Goal: Task Accomplishment & Management: Use online tool/utility

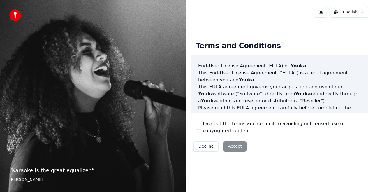
click at [198, 129] on button "I accept the terms and commit to avoiding unlicensed use of copyrighted content" at bounding box center [198, 127] width 5 height 5
click at [236, 151] on button "Accept" at bounding box center [234, 146] width 23 height 11
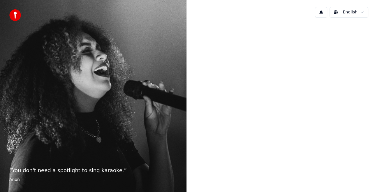
click at [235, 148] on div at bounding box center [280, 95] width 187 height 146
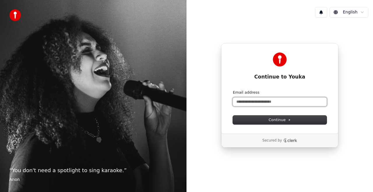
click at [261, 101] on input "Email address" at bounding box center [280, 101] width 94 height 9
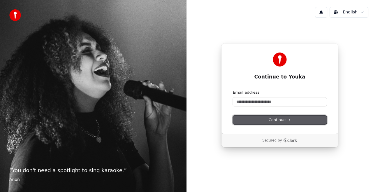
click at [290, 120] on icon at bounding box center [289, 119] width 3 height 3
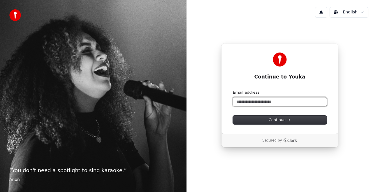
click at [274, 100] on input "Email address" at bounding box center [280, 101] width 94 height 9
type input "*"
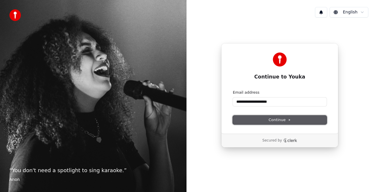
click at [271, 117] on span "Continue" at bounding box center [280, 119] width 22 height 5
type input "**********"
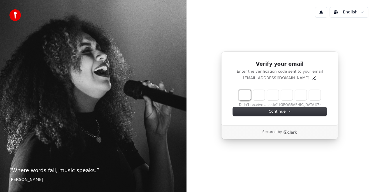
click at [242, 96] on input "Enter verification code" at bounding box center [285, 95] width 93 height 11
type input "******"
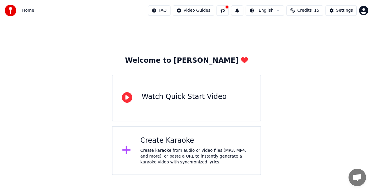
click at [193, 139] on div "Create Karaoke" at bounding box center [196, 140] width 111 height 9
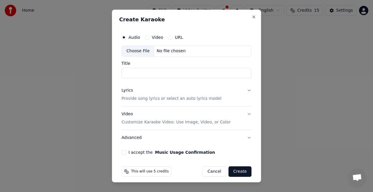
click at [148, 38] on button "Video" at bounding box center [147, 37] width 5 height 5
click at [151, 75] on input "Title" at bounding box center [187, 73] width 130 height 11
type input "**********"
click at [124, 150] on button "I accept the Music Usage Confirmation" at bounding box center [124, 152] width 5 height 5
type button "on"
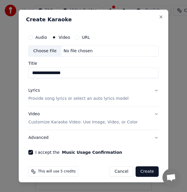
click at [44, 53] on div "Choose File" at bounding box center [45, 51] width 33 height 11
type input "**********"
click at [152, 89] on button "Lyrics Provide song lyrics or select an auto lyrics model" at bounding box center [93, 94] width 130 height 23
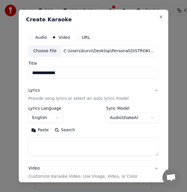
click at [63, 142] on textarea at bounding box center [93, 146] width 130 height 19
paste textarea "**********"
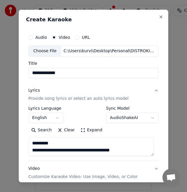
drag, startPoint x: 53, startPoint y: 144, endPoint x: 9, endPoint y: 145, distance: 44.7
click at [9, 145] on body "**********" at bounding box center [93, 95] width 187 height 190
click at [32, 150] on textarea at bounding box center [90, 146] width 125 height 19
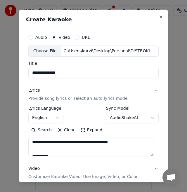
scroll to position [408, 0]
click at [83, 131] on button "Expand" at bounding box center [91, 129] width 27 height 9
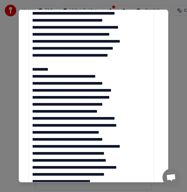
scroll to position [146, 0]
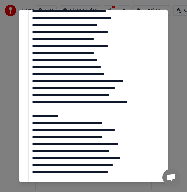
drag, startPoint x: 68, startPoint y: 116, endPoint x: 15, endPoint y: 113, distance: 53.1
click at [15, 113] on body "**********" at bounding box center [93, 95] width 187 height 190
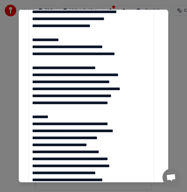
scroll to position [611, 0]
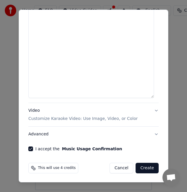
drag, startPoint x: 32, startPoint y: 82, endPoint x: 100, endPoint y: 86, distance: 69.0
paste textarea "**********"
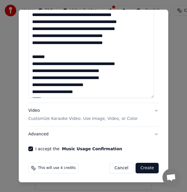
scroll to position [0, 0]
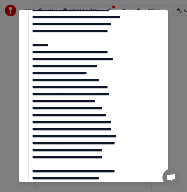
scroll to position [436, 0]
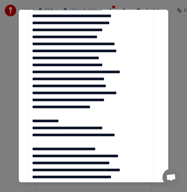
scroll to position [348, 0]
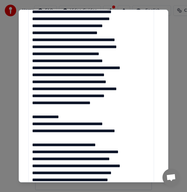
click at [65, 118] on textarea at bounding box center [90, 75] width 125 height 572
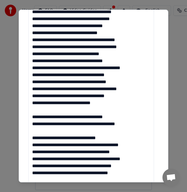
click at [36, 132] on textarea at bounding box center [90, 75] width 125 height 572
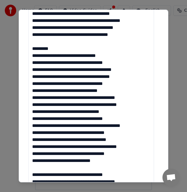
scroll to position [261, 0]
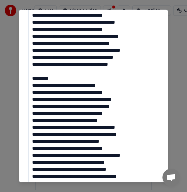
click at [55, 81] on textarea at bounding box center [90, 162] width 125 height 572
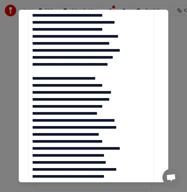
scroll to position [86, 0]
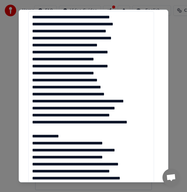
scroll to position [144, 0]
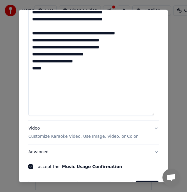
scroll to position [610, 0]
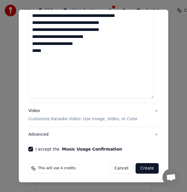
type textarea "**********"
click at [152, 110] on button "Video Customize Karaoke Video: Use Image, Video, or Color" at bounding box center [93, 114] width 130 height 23
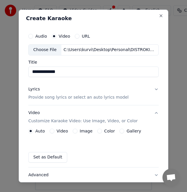
scroll to position [0, 0]
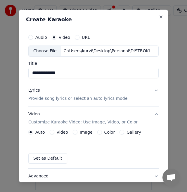
click at [151, 90] on button "Lyrics Provide song lyrics or select an auto lyrics model" at bounding box center [93, 94] width 130 height 23
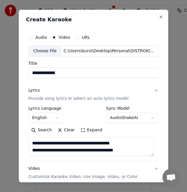
click at [151, 90] on button "Lyrics Provide song lyrics or select an auto lyrics model" at bounding box center [93, 94] width 130 height 23
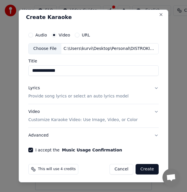
scroll to position [3, 0]
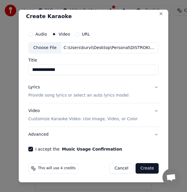
click at [145, 165] on button "Create" at bounding box center [146, 168] width 23 height 11
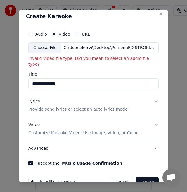
scroll to position [0, 0]
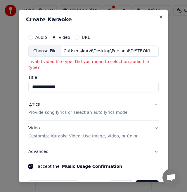
click at [32, 38] on button "Audio" at bounding box center [30, 37] width 5 height 5
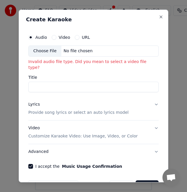
click at [38, 51] on div "Choose File" at bounding box center [45, 51] width 33 height 11
type input "**********"
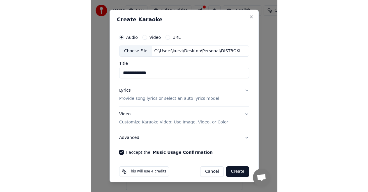
scroll to position [3, 0]
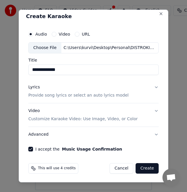
click at [139, 167] on button "Create" at bounding box center [146, 168] width 23 height 11
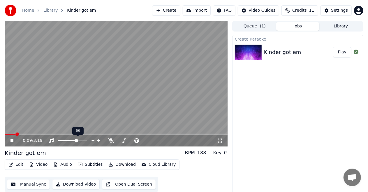
click at [77, 141] on span at bounding box center [67, 140] width 19 height 1
click at [64, 185] on button "Download Video" at bounding box center [76, 184] width 48 height 11
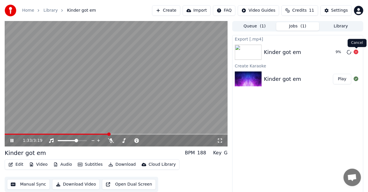
click at [357, 50] on icon at bounding box center [356, 52] width 5 height 5
